Goal: Information Seeking & Learning: Learn about a topic

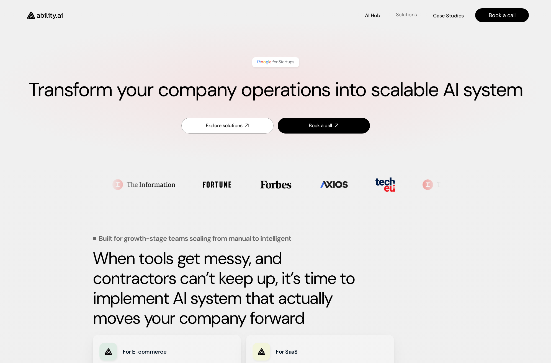
click at [412, 15] on p "Solutions" at bounding box center [406, 14] width 21 height 7
click at [440, 17] on p "Case Studies" at bounding box center [448, 14] width 30 height 7
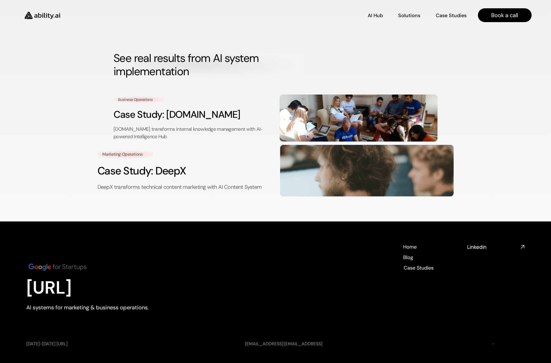
click at [328, 162] on img at bounding box center [367, 171] width 174 height 52
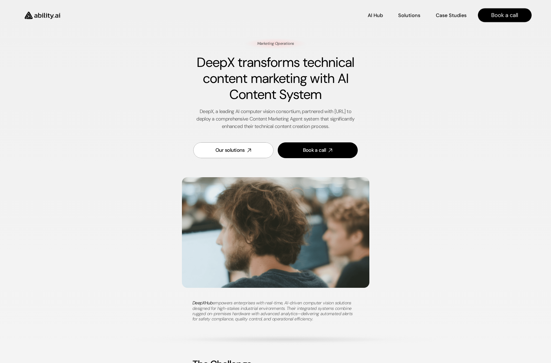
drag, startPoint x: 308, startPoint y: 207, endPoint x: 426, endPoint y: 167, distance: 124.6
click at [48, 17] on img at bounding box center [42, 15] width 45 height 17
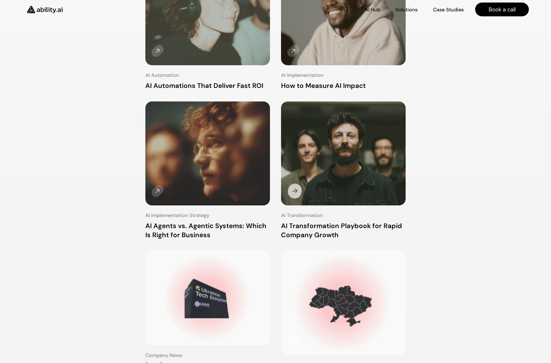
scroll to position [28, 0]
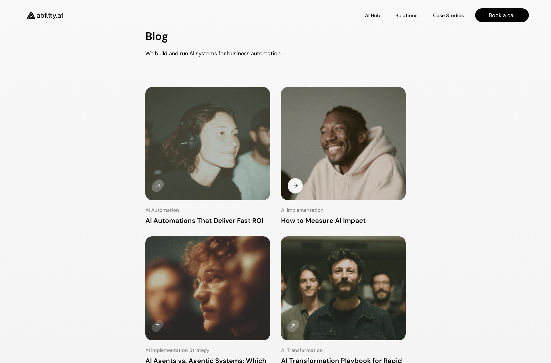
click at [321, 146] on img at bounding box center [343, 145] width 131 height 120
